Goal: Information Seeking & Learning: Learn about a topic

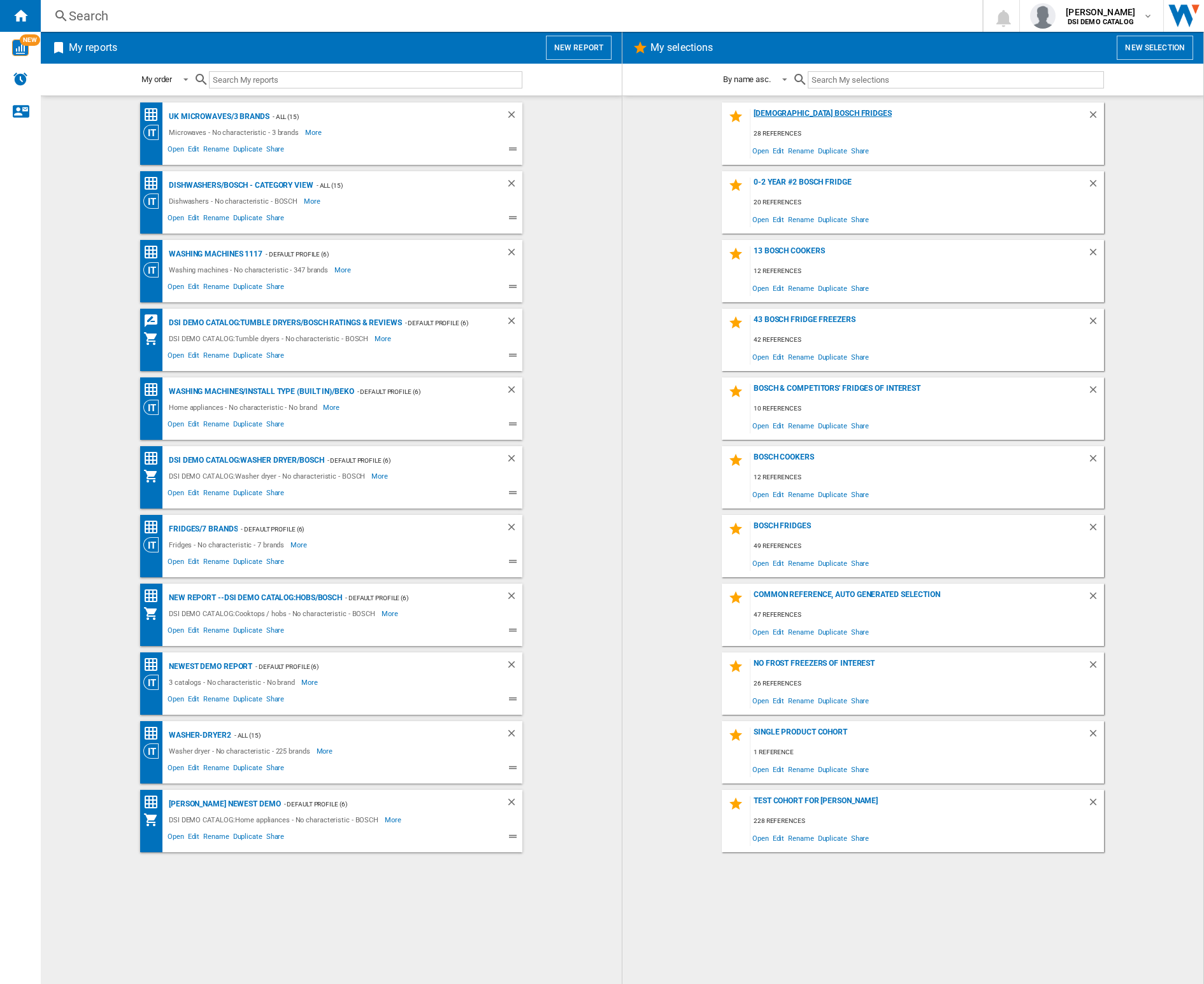
click at [782, 111] on div "[DEMOGRAPHIC_DATA] Bosch Fridges" at bounding box center [919, 117] width 337 height 17
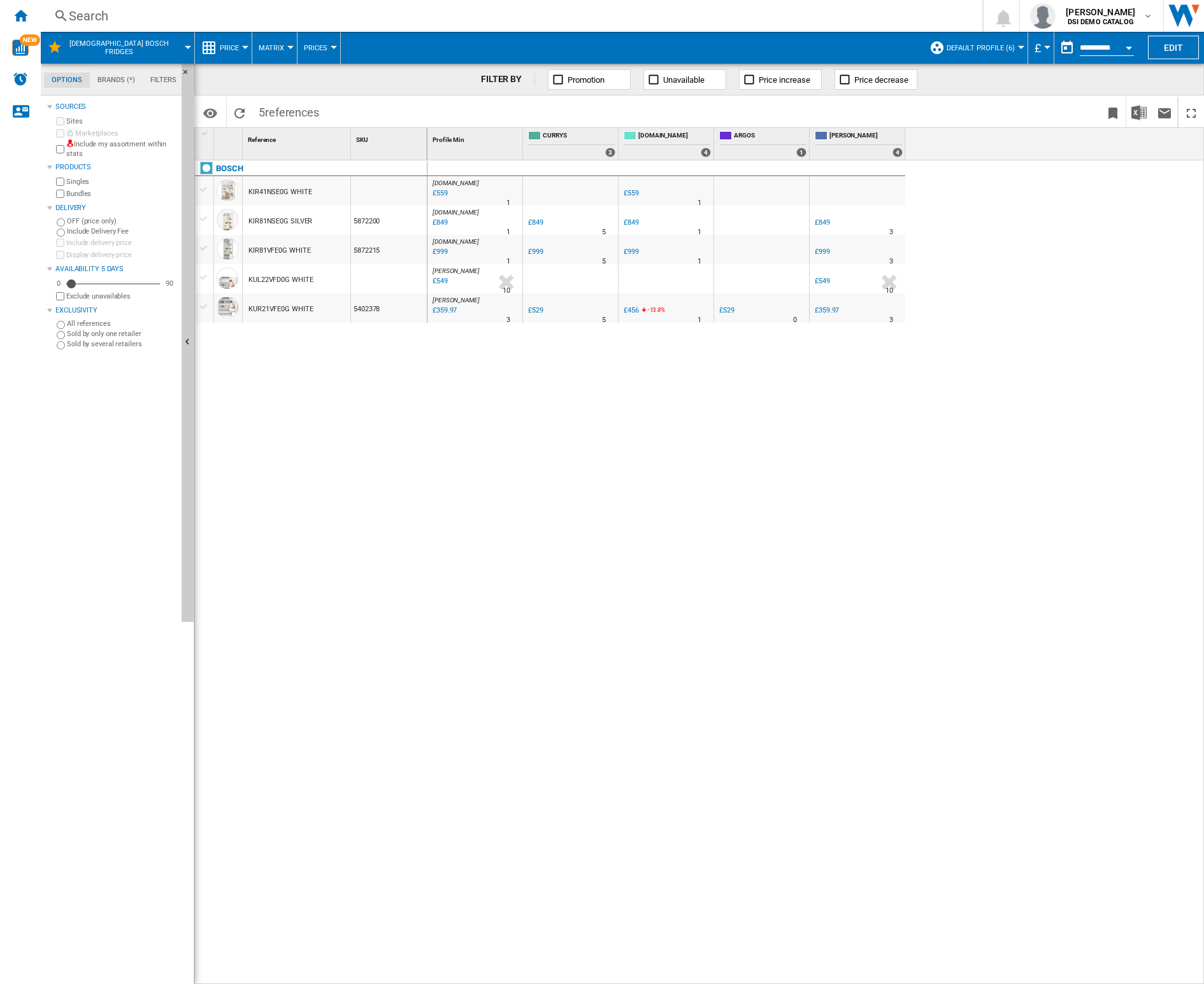
click at [267, 44] on span "Matrix" at bounding box center [271, 48] width 26 height 9
click at [267, 44] on md-backdrop at bounding box center [602, 492] width 1204 height 984
click at [482, 219] on div "[DOMAIN_NAME] : AO -1.0 % £849 % N/A 1 [DOMAIN_NAME] : AO" at bounding box center [475, 223] width 90 height 29
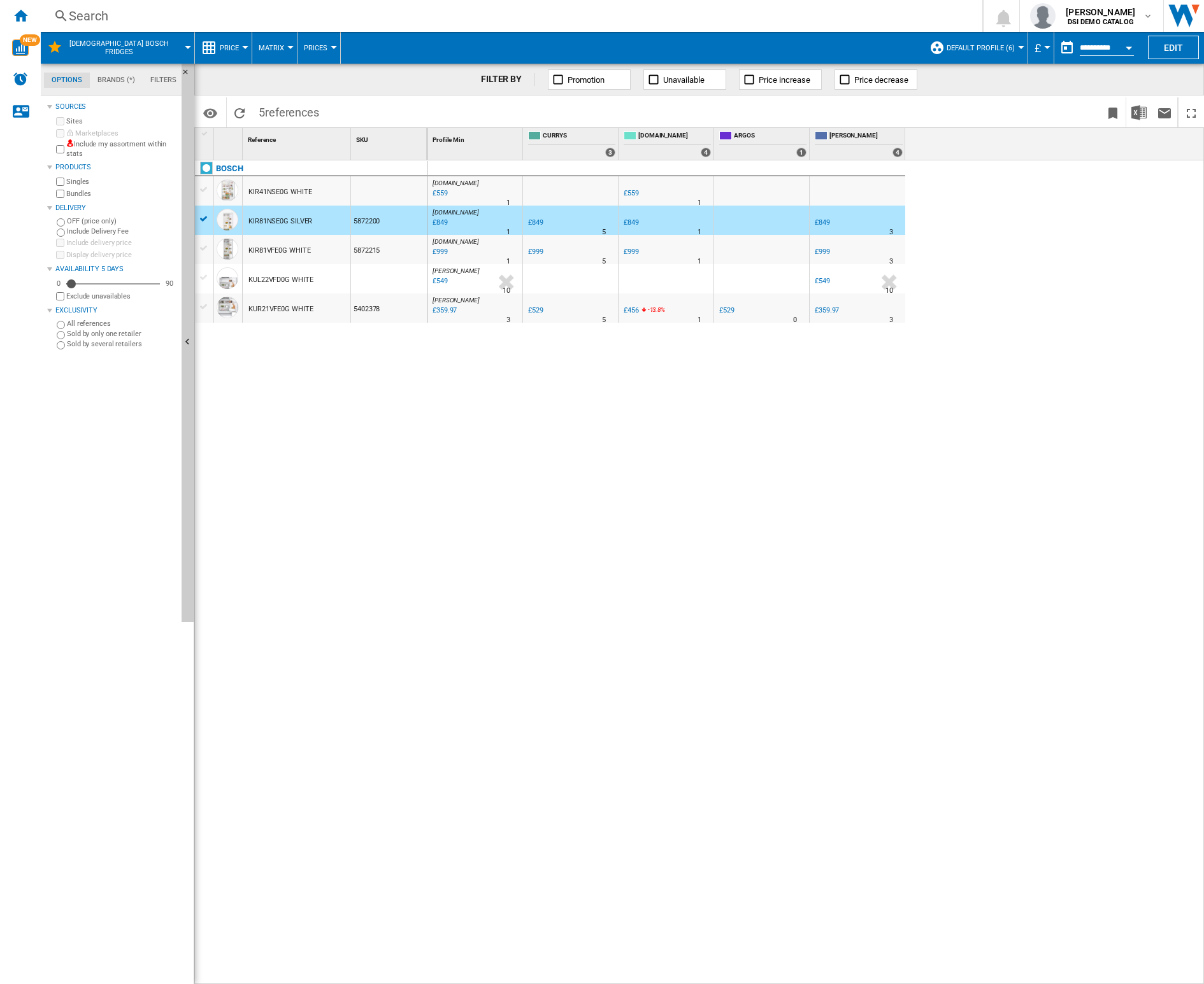
click at [273, 231] on div "KIR81NSE0G SILVER" at bounding box center [280, 222] width 63 height 29
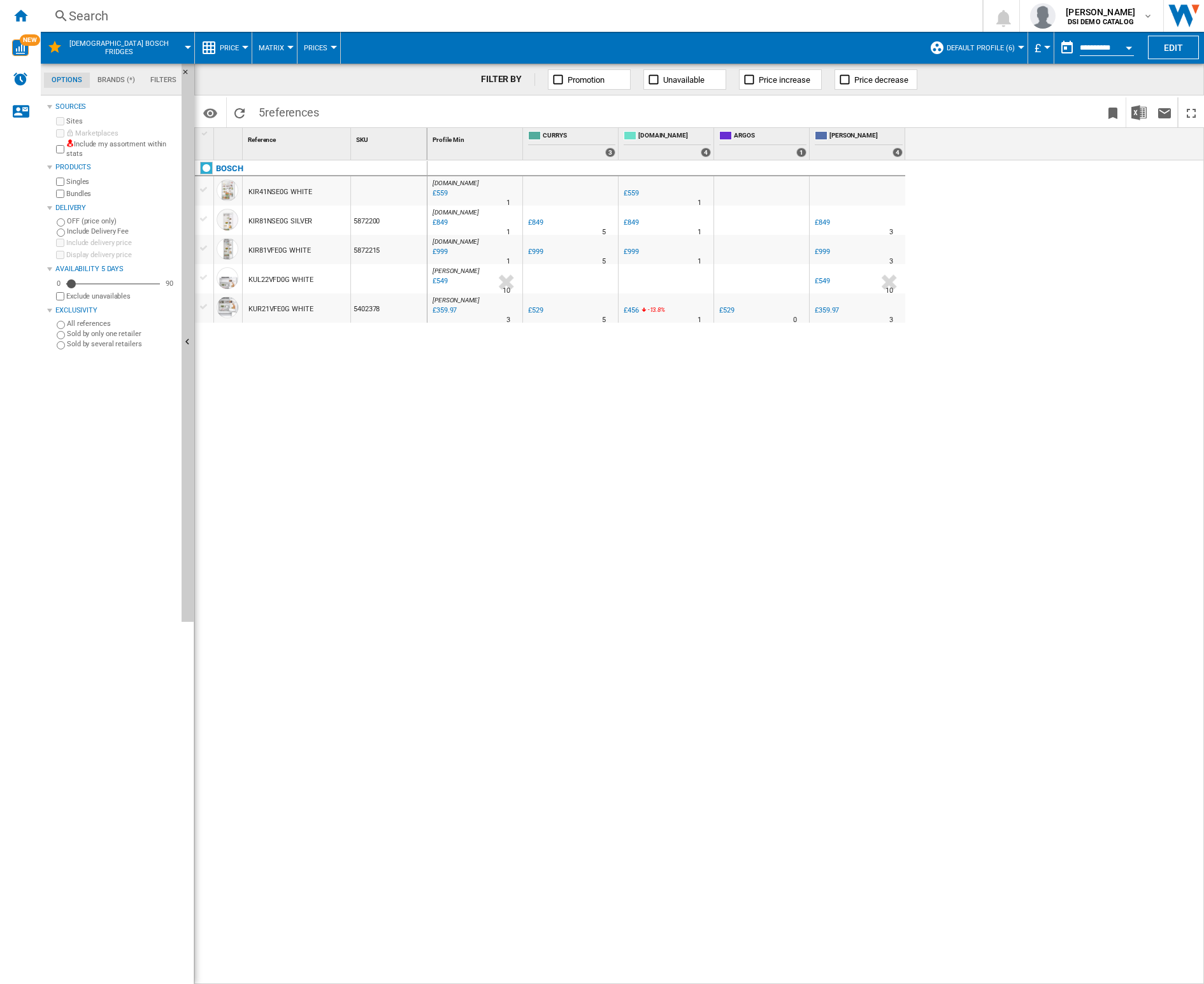
click at [273, 230] on div "KIR81NSE0G SILVER" at bounding box center [280, 222] width 63 height 29
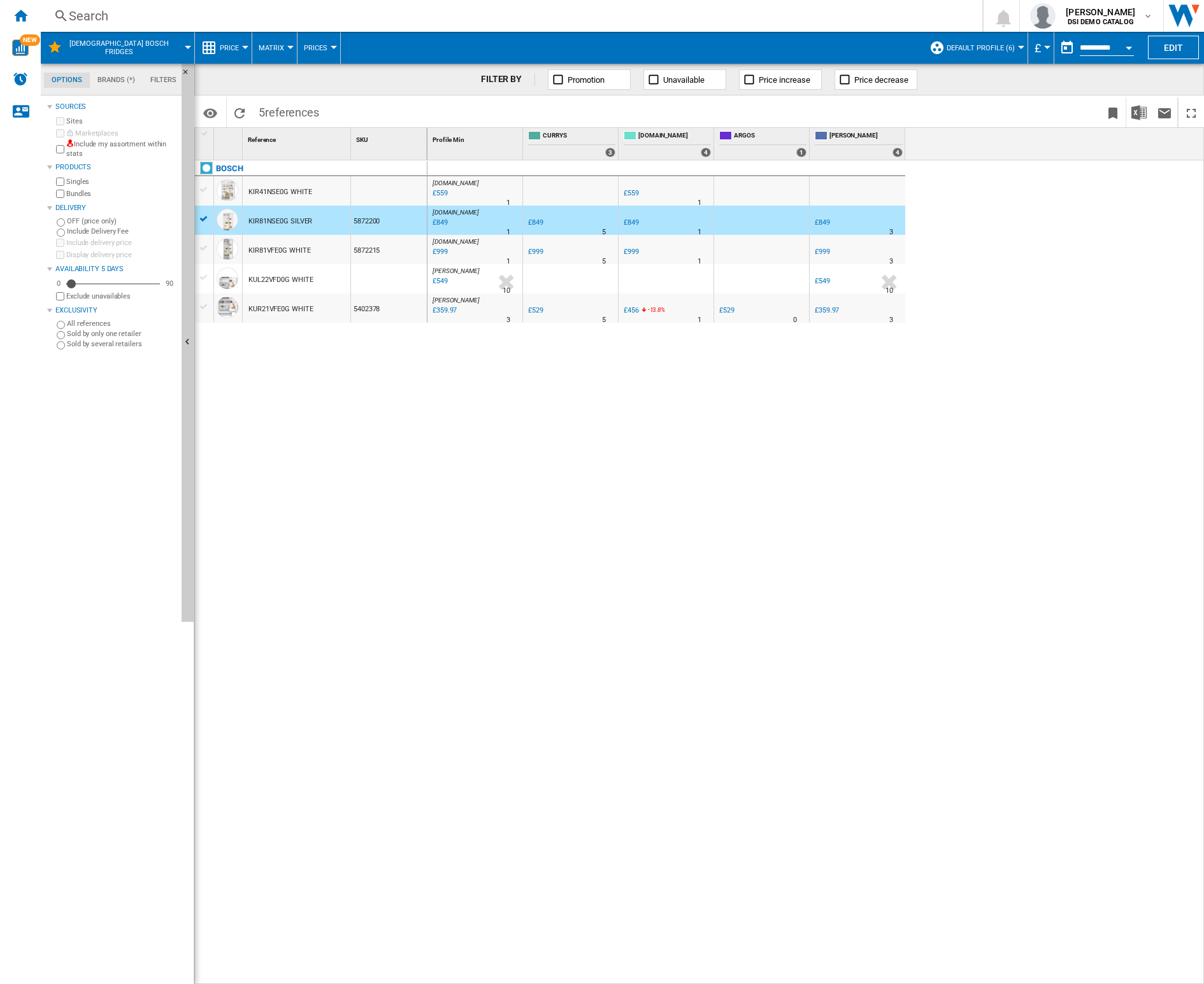
click at [273, 223] on div "KIR81NSE0G SILVER" at bounding box center [280, 222] width 63 height 29
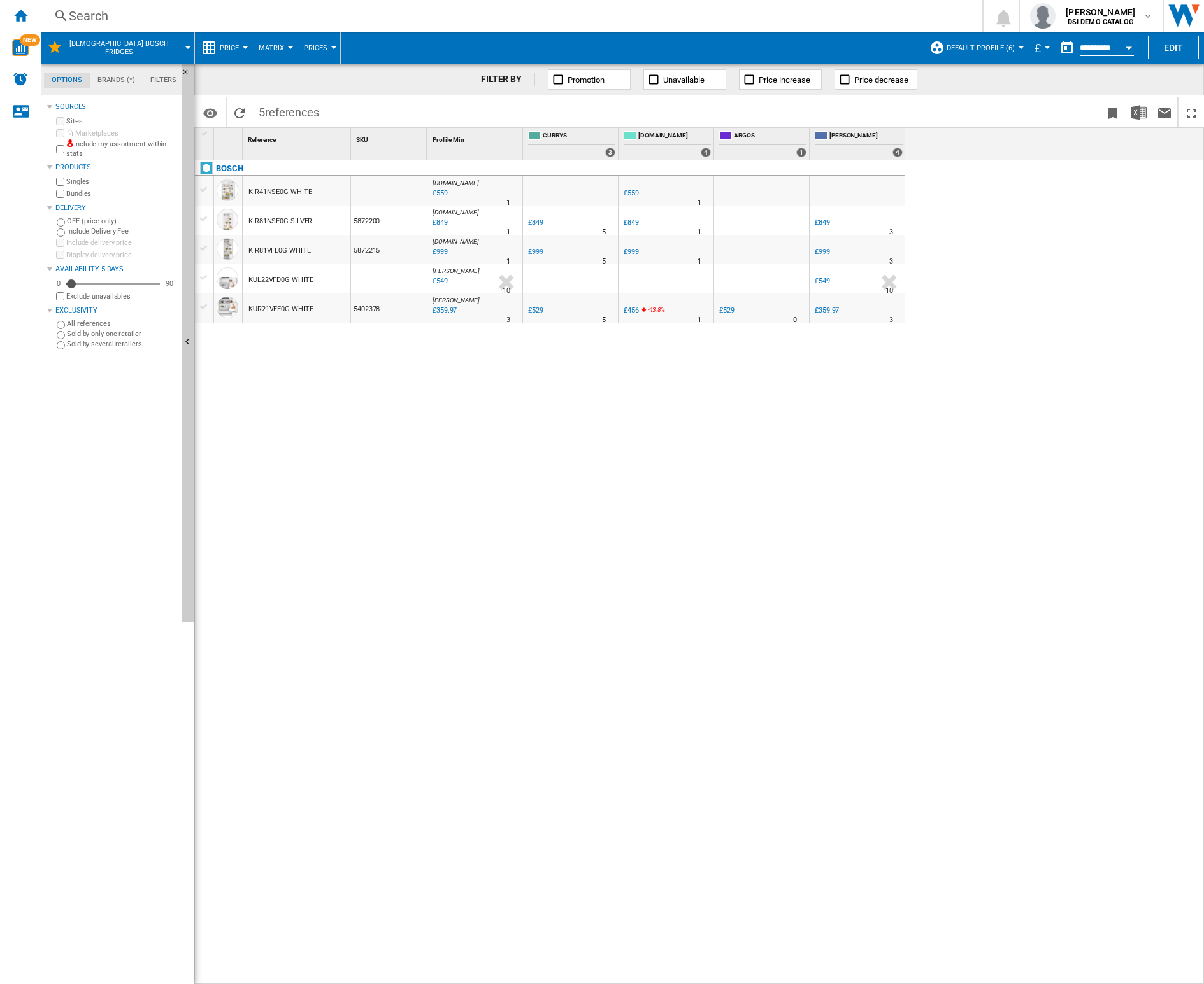
click at [273, 223] on div "KIR81NSE0G SILVER" at bounding box center [280, 222] width 63 height 29
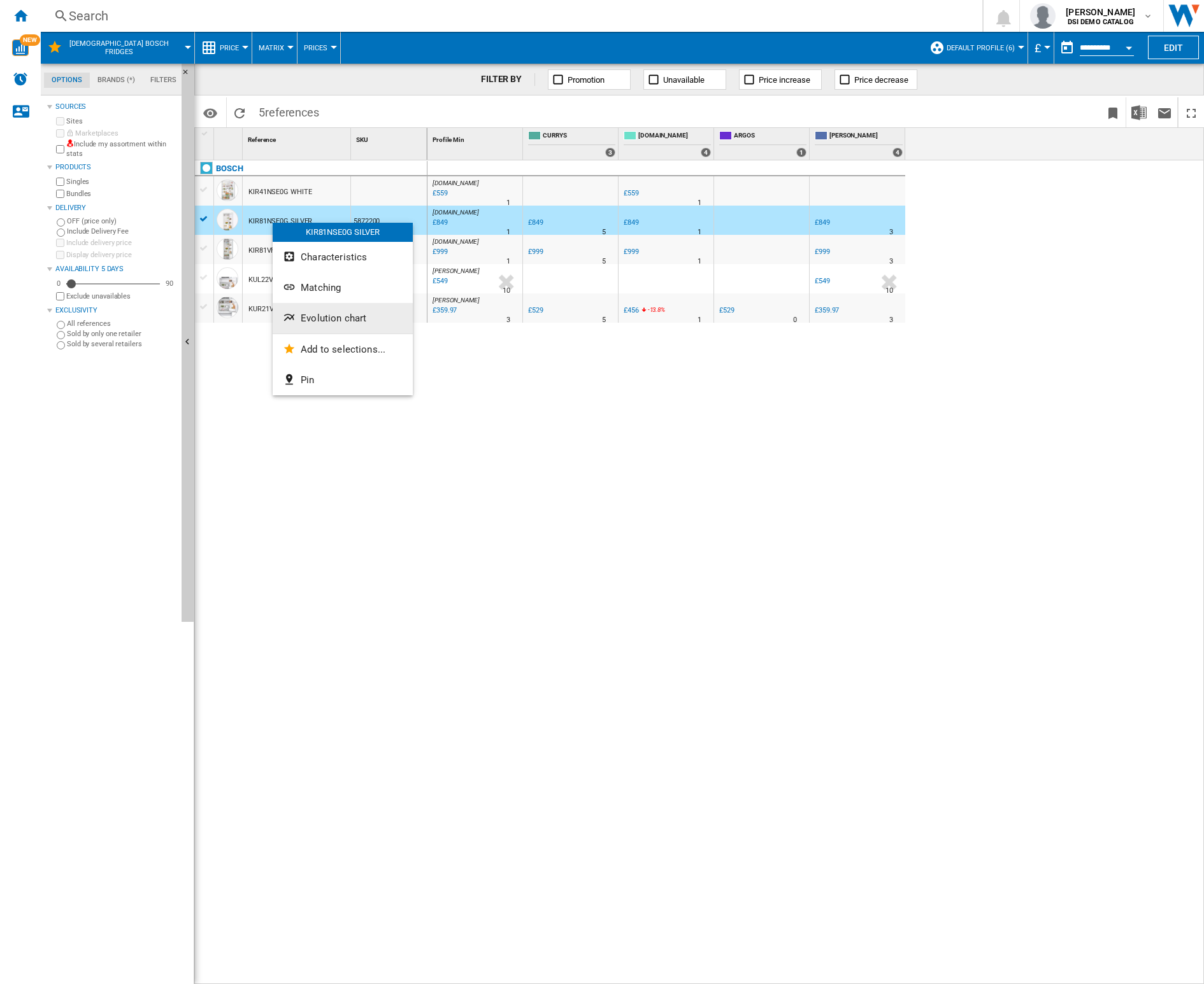
click at [370, 318] on button "Evolution chart" at bounding box center [343, 318] width 140 height 31
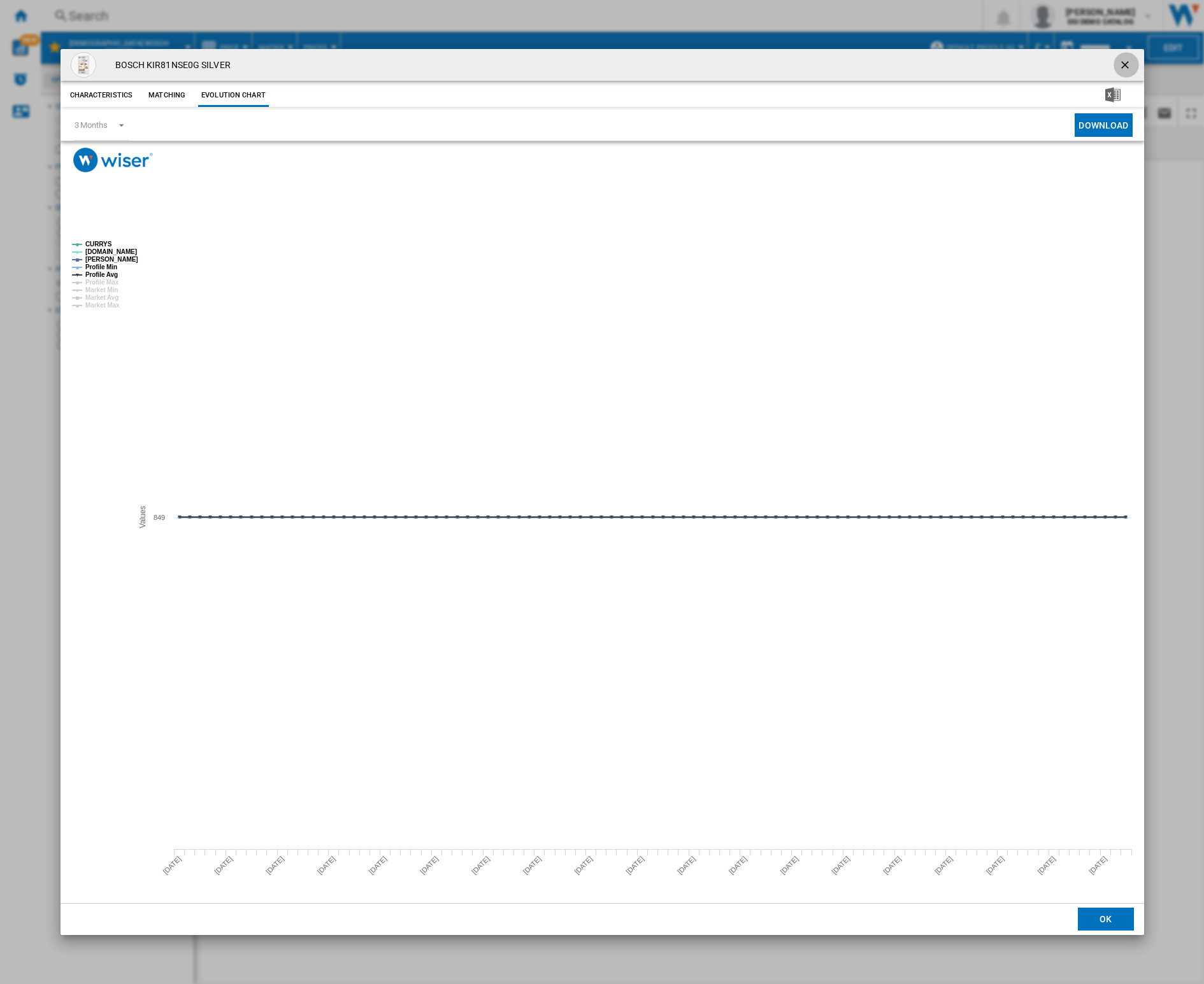
click at [1122, 61] on ng-md-icon "getI18NText('BUTTONS.CLOSE_DIALOG')" at bounding box center [1126, 66] width 15 height 15
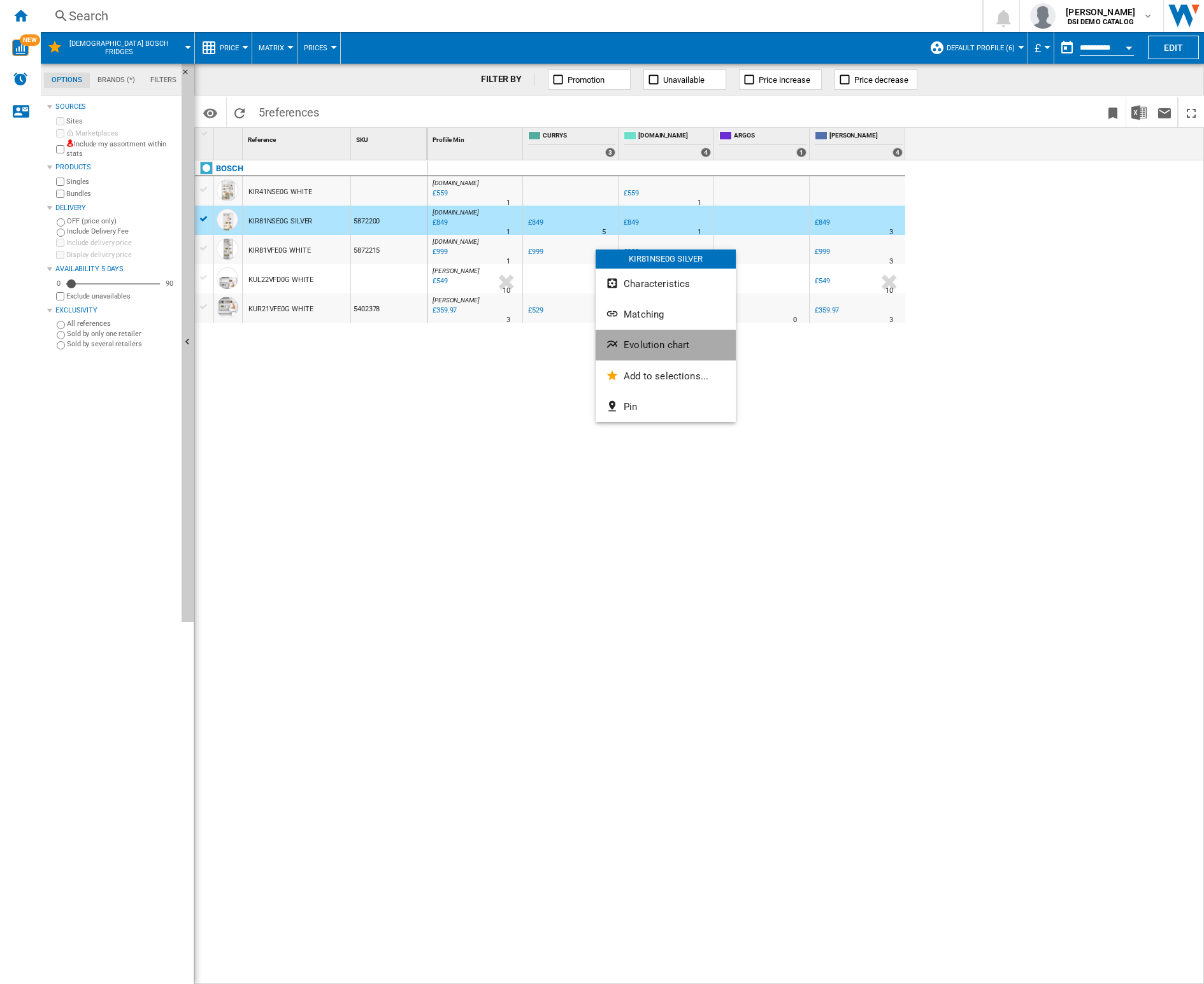
click at [634, 351] on button "Evolution chart" at bounding box center [665, 346] width 140 height 31
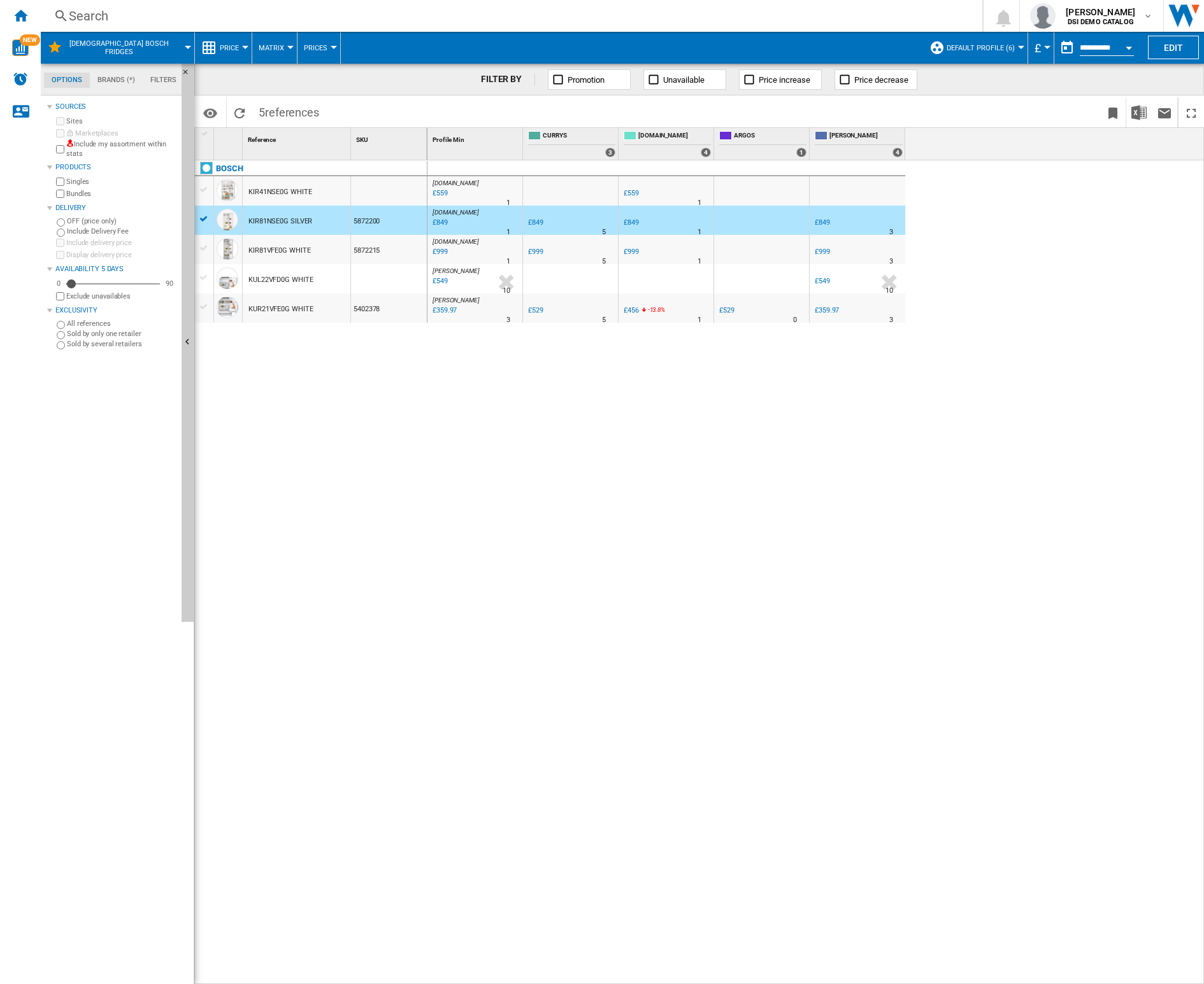
click at [96, 16] on div "Search" at bounding box center [509, 15] width 880 height 18
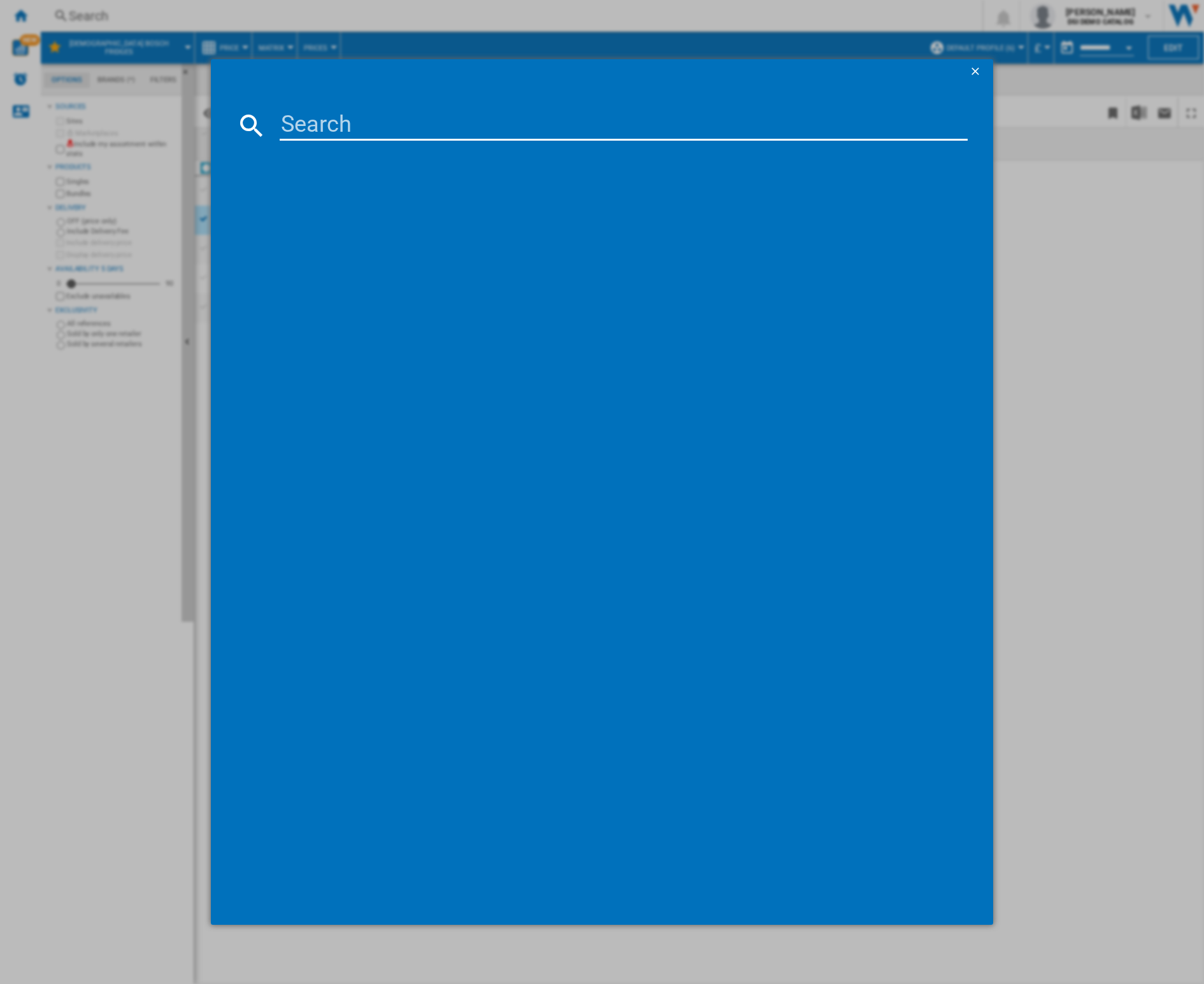
click at [977, 70] on ng-md-icon "getI18NText('BUTTONS.CLOSE_DIALOG')" at bounding box center [977, 73] width 15 height 15
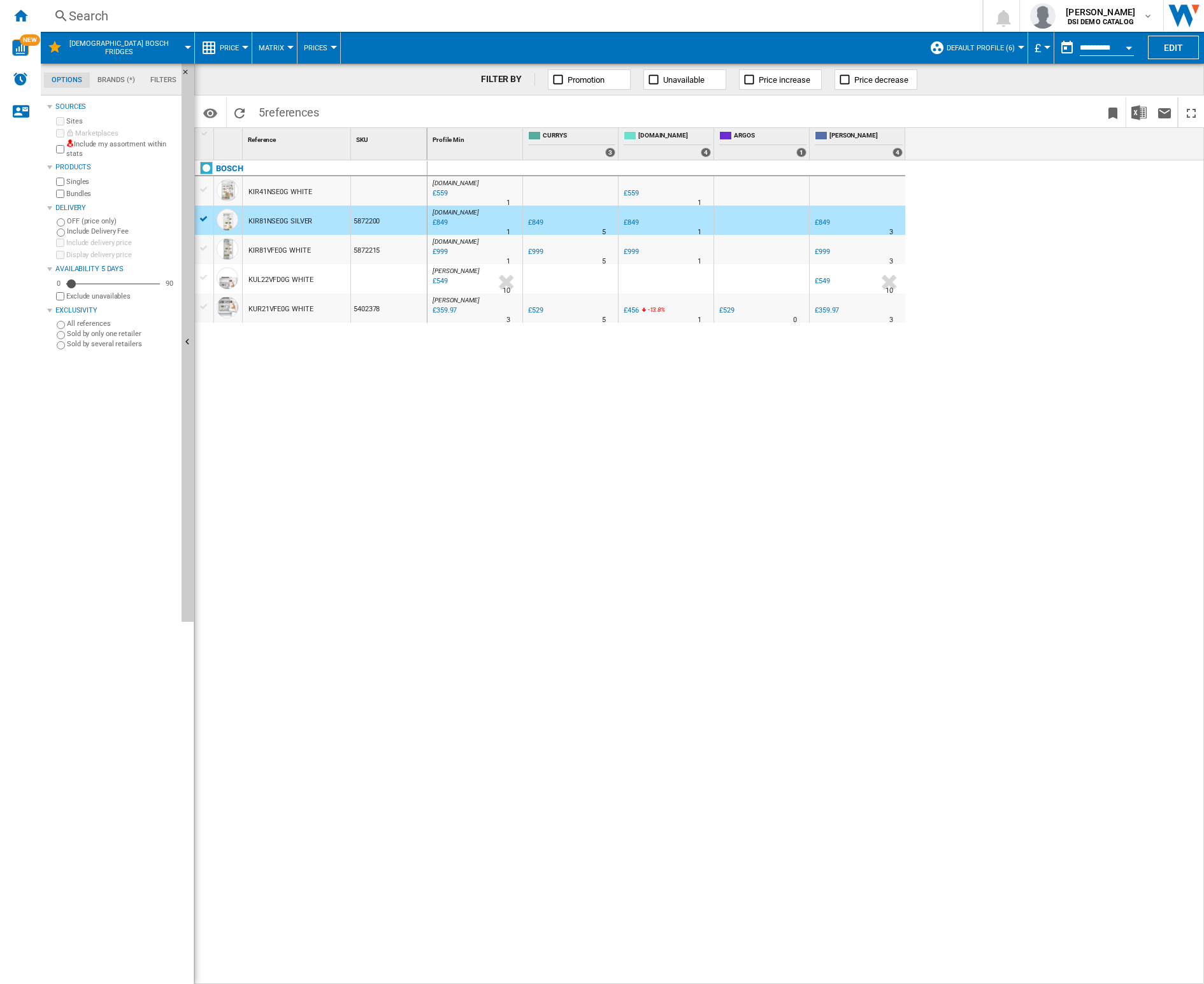
click at [69, 2] on div "Search Search 0 [PERSON_NAME] DSI DEMO CATALOG DSI DEMO CATALOG My settings Log…" at bounding box center [622, 15] width 1163 height 32
click at [74, 20] on div "Search" at bounding box center [509, 15] width 880 height 18
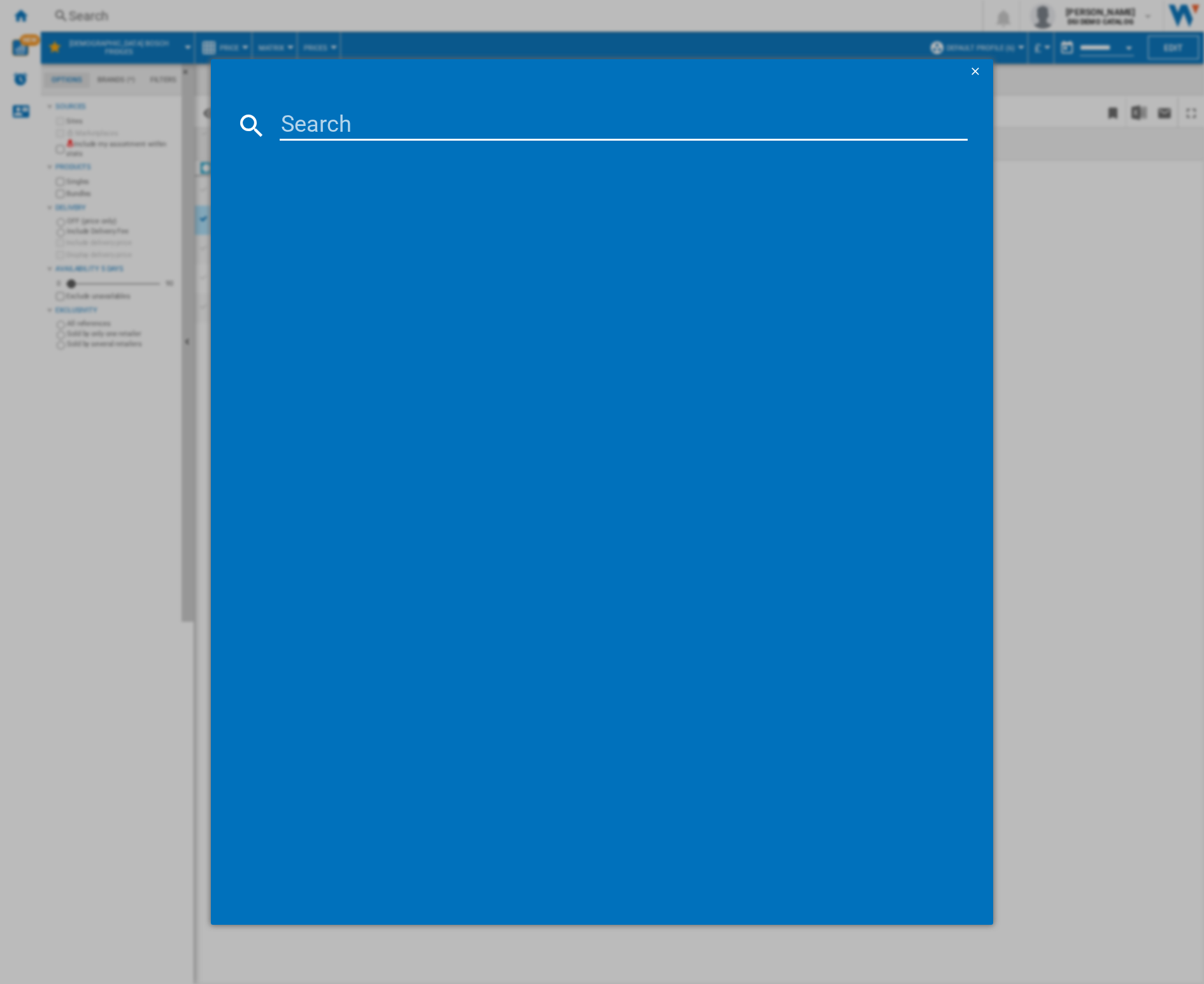
click at [1136, 243] on div at bounding box center [602, 492] width 1204 height 984
click at [1067, 183] on div at bounding box center [602, 492] width 1204 height 984
click at [980, 73] on ng-md-icon "getI18NText('BUTTONS.CLOSE_DIALOG')" at bounding box center [977, 73] width 15 height 15
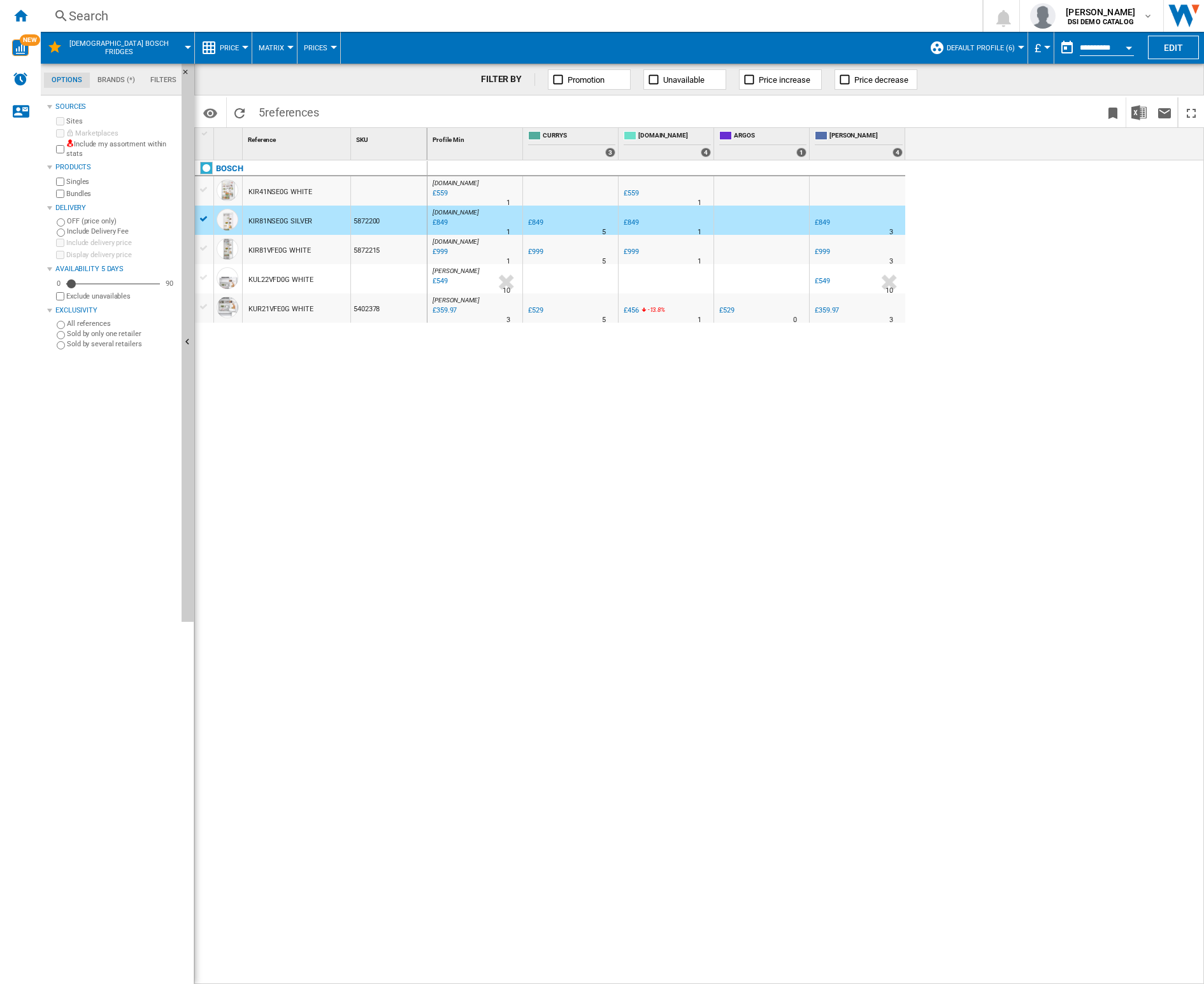
click at [518, 450] on div "[DOMAIN_NAME] : AO -1.0 % £559 % N/A 1 [DOMAIN_NAME] : AO AO -1.0 % £559 % N/A …" at bounding box center [816, 589] width 777 height 856
click at [92, 22] on div "Search" at bounding box center [509, 15] width 880 height 18
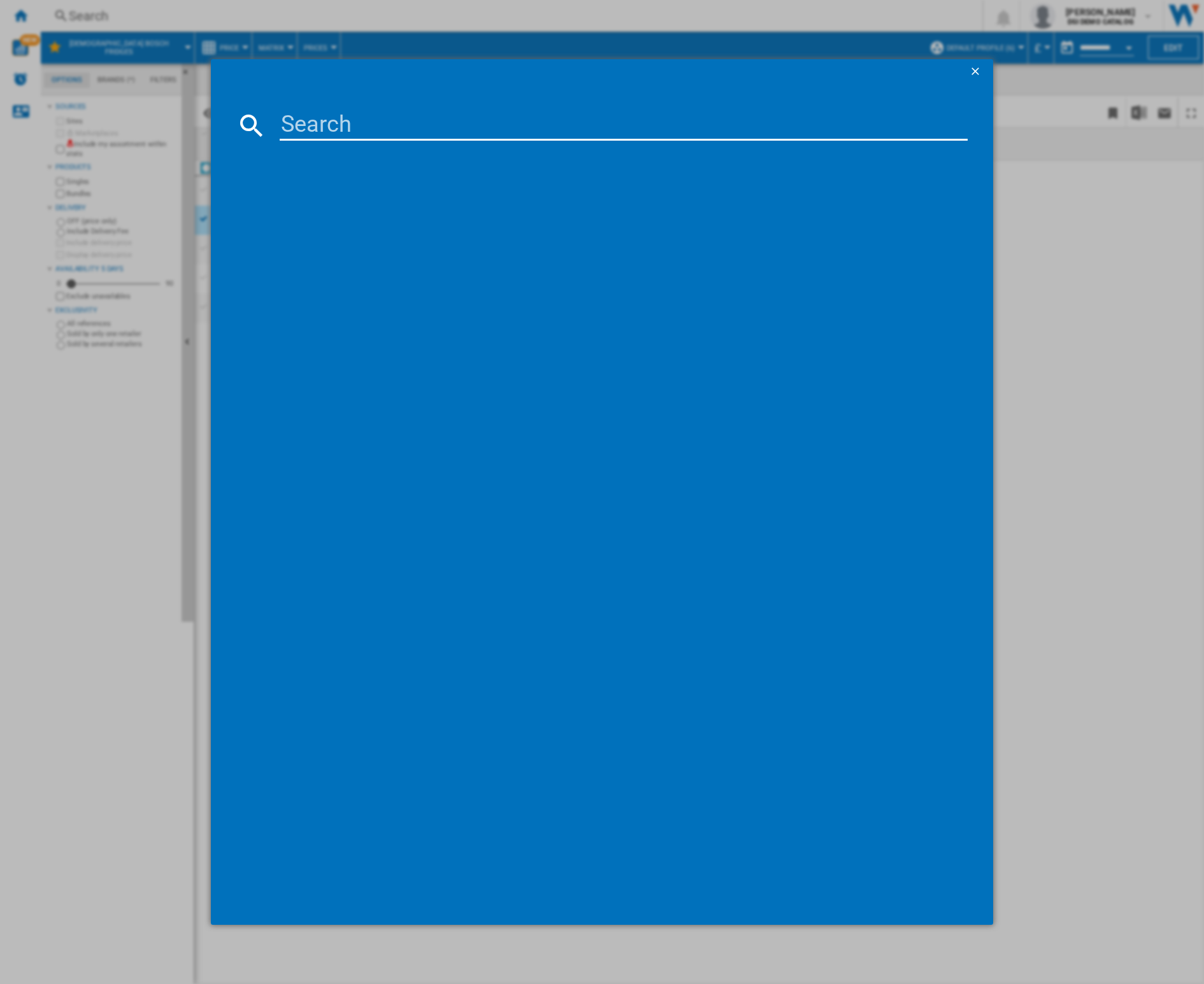
click at [1073, 120] on div at bounding box center [602, 492] width 1204 height 984
click at [980, 76] on ng-md-icon "getI18NText('BUTTONS.CLOSE_DIALOG')" at bounding box center [977, 73] width 15 height 15
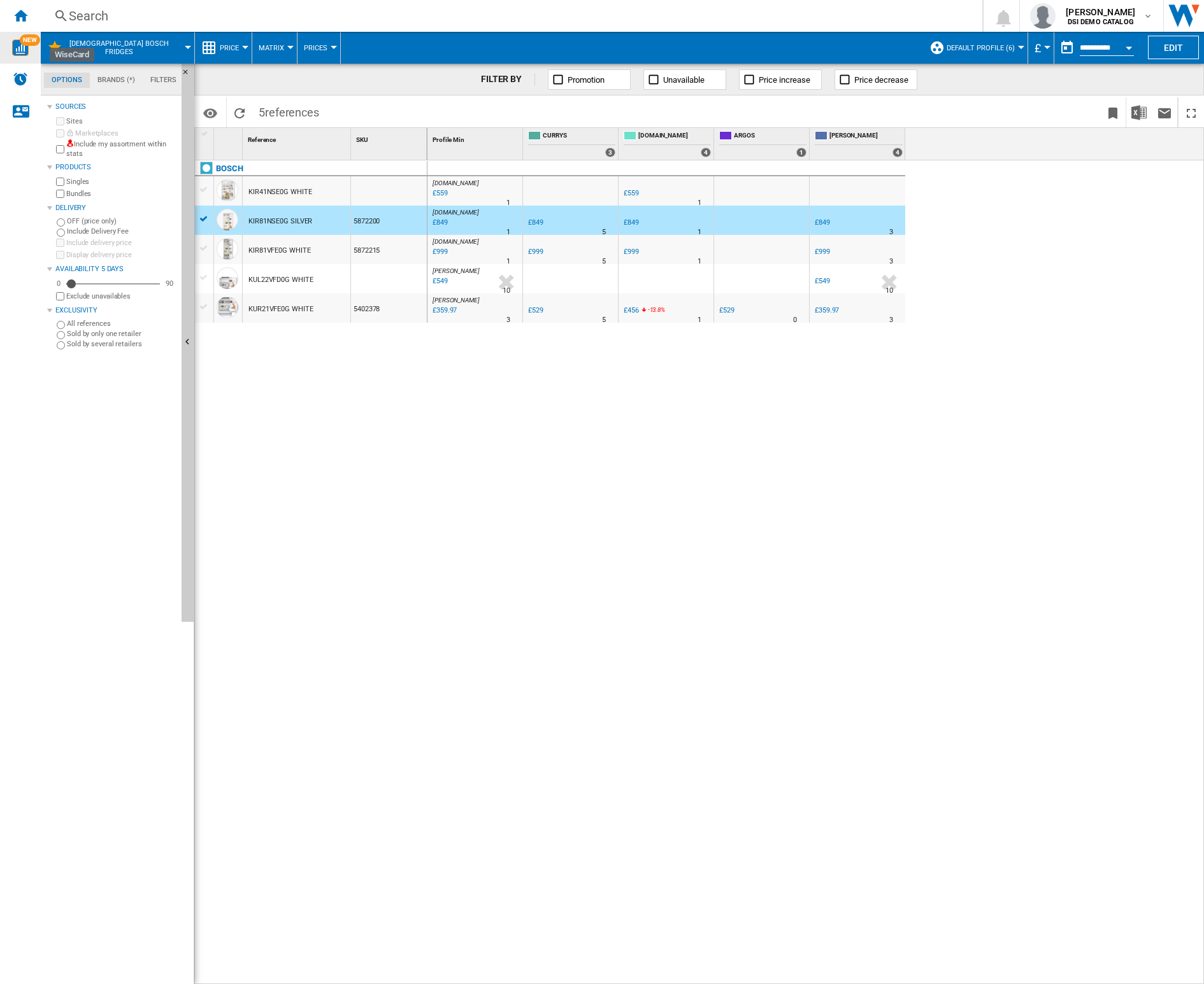
click at [15, 49] on img "WiseCard" at bounding box center [20, 47] width 16 height 16
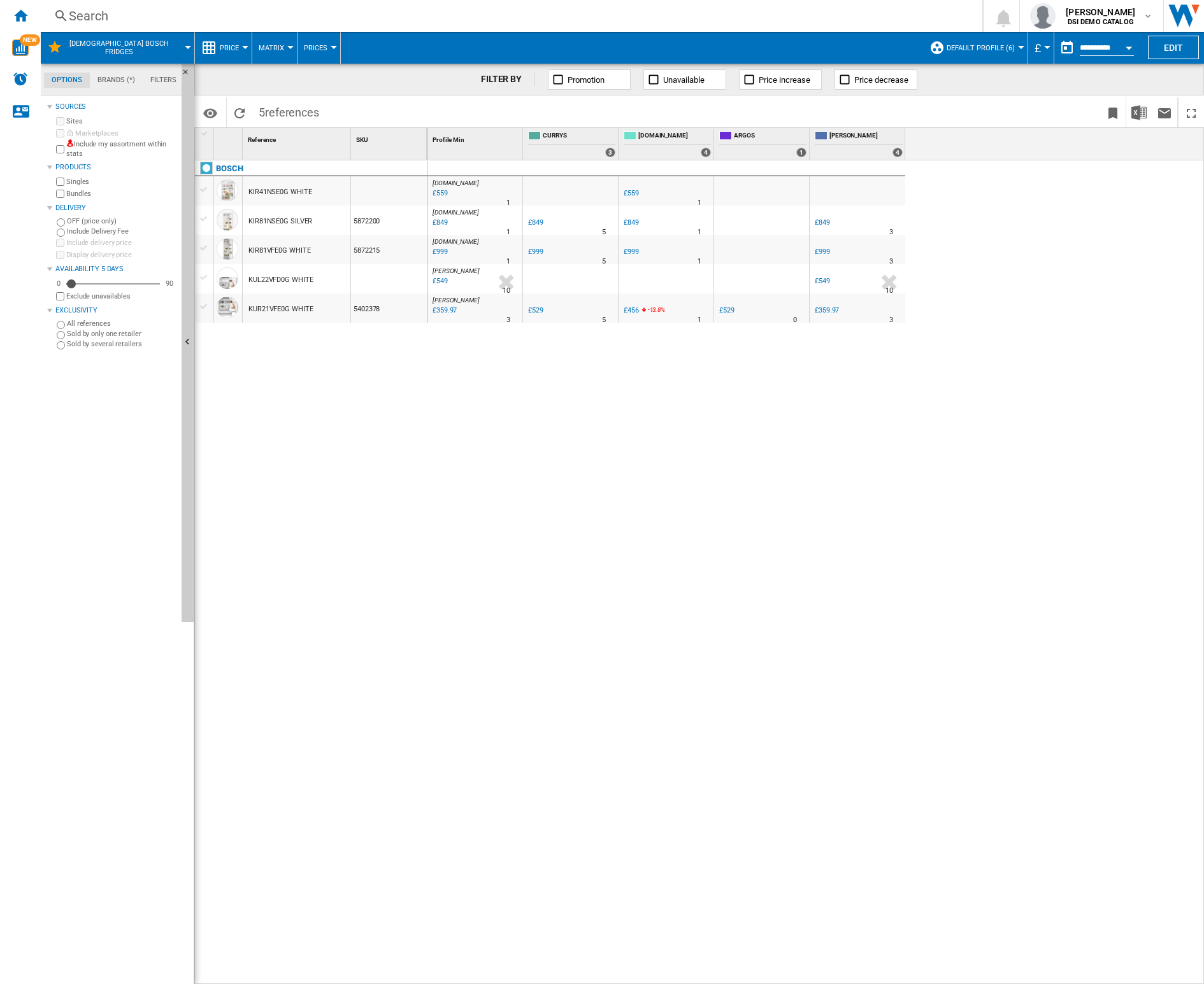
click at [865, 608] on div "[DOMAIN_NAME] : AO -1.0 % £559 % N/A 1 [DOMAIN_NAME] : AO AO -1.0 % £559 % N/A …" at bounding box center [816, 589] width 777 height 856
